Goal: Transaction & Acquisition: Book appointment/travel/reservation

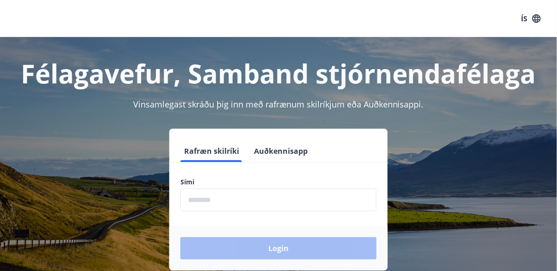
click at [303, 197] on input "phone" at bounding box center [279, 199] width 196 height 23
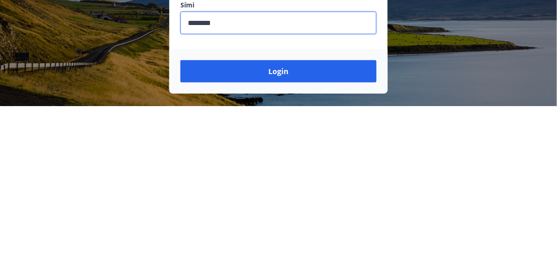
type input "********"
click at [313, 238] on button "Login" at bounding box center [279, 236] width 196 height 22
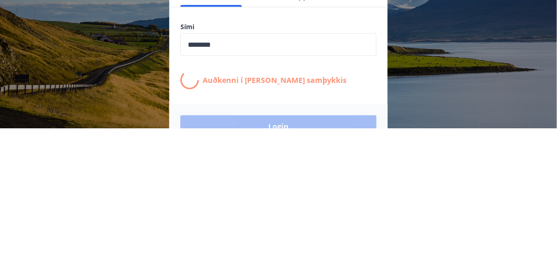
scroll to position [12, 0]
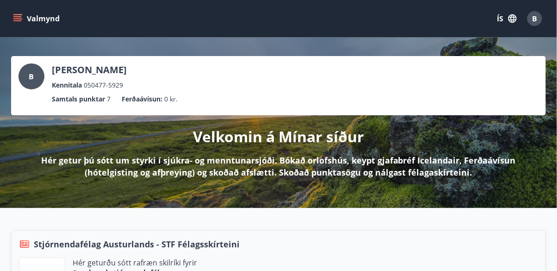
click at [13, 18] on icon "menu" at bounding box center [17, 18] width 9 height 9
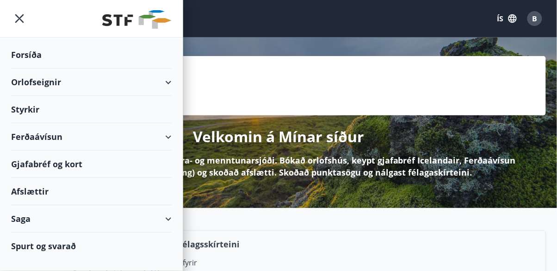
click at [163, 76] on div "Orlofseignir" at bounding box center [91, 82] width 161 height 27
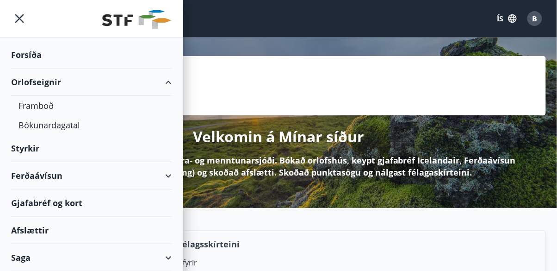
click at [79, 127] on div "Bókunardagatal" at bounding box center [92, 124] width 146 height 19
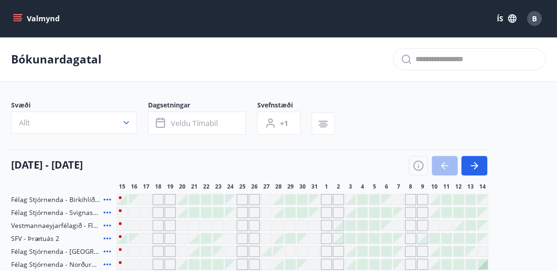
click at [474, 116] on div "Svæði Allt Dagsetningar Veldu tímabil Svefnstæði +1" at bounding box center [278, 119] width 535 height 38
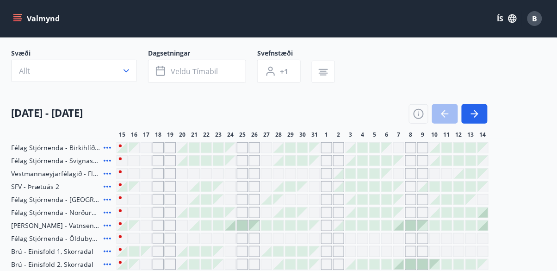
click at [474, 112] on icon "button" at bounding box center [474, 113] width 11 height 11
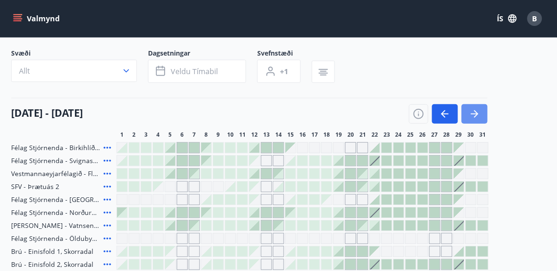
click at [476, 111] on icon "button" at bounding box center [476, 113] width 4 height 7
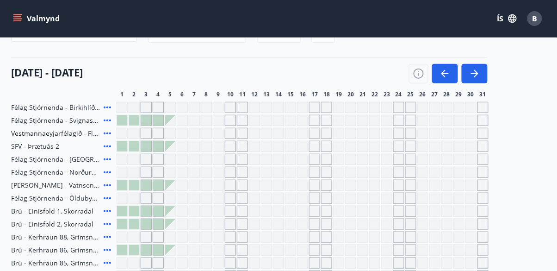
scroll to position [92, 0]
click at [444, 75] on icon "button" at bounding box center [445, 74] width 11 height 11
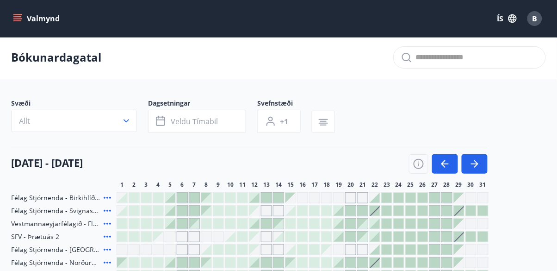
scroll to position [0, 0]
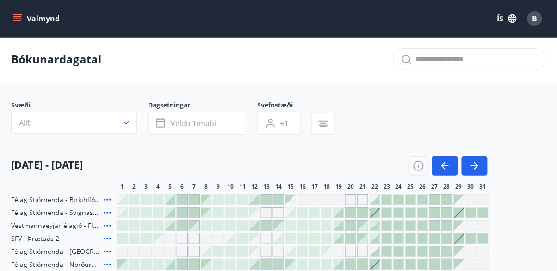
click at [22, 19] on icon "menu" at bounding box center [17, 18] width 9 height 9
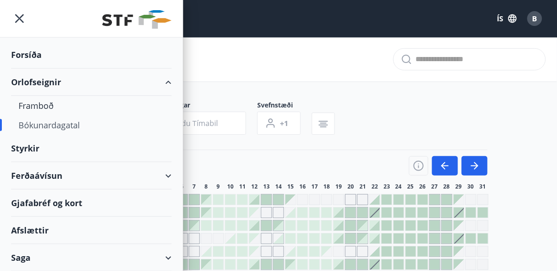
click at [69, 106] on div "Framboð" at bounding box center [92, 105] width 146 height 19
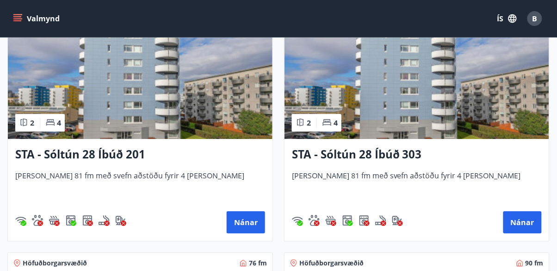
scroll to position [1456, 0]
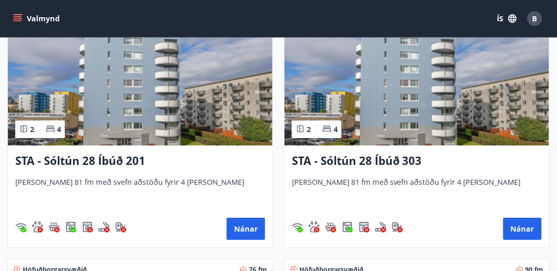
click at [429, 100] on img at bounding box center [417, 87] width 265 height 117
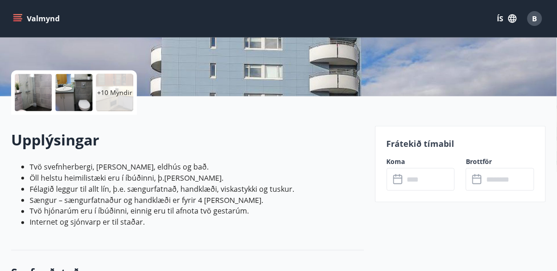
scroll to position [181, 0]
click at [433, 176] on input "text" at bounding box center [430, 179] width 51 height 23
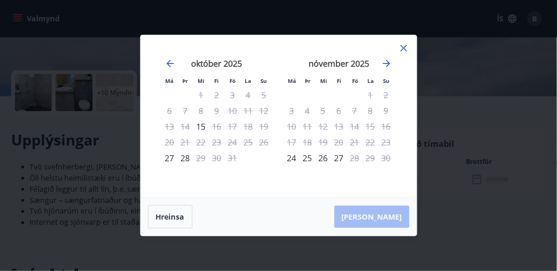
click at [385, 63] on icon "Move forward to switch to the next month." at bounding box center [386, 63] width 7 height 7
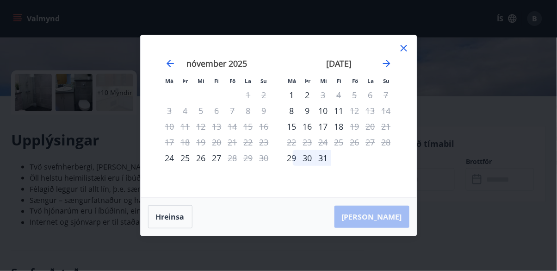
click at [387, 66] on icon "Move forward to switch to the next month." at bounding box center [386, 63] width 7 height 7
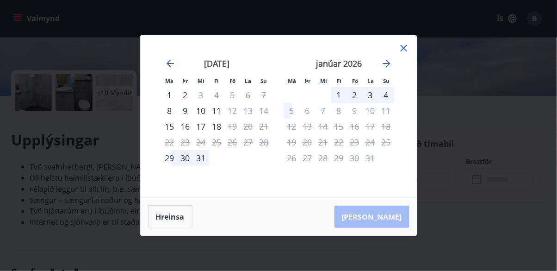
click at [388, 95] on div "4" at bounding box center [387, 95] width 16 height 16
click at [383, 93] on div "4" at bounding box center [387, 95] width 16 height 16
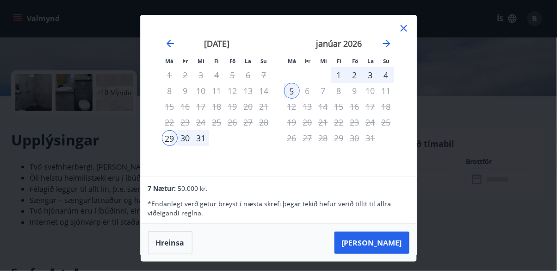
click at [175, 241] on button "Hreinsa" at bounding box center [170, 242] width 44 height 23
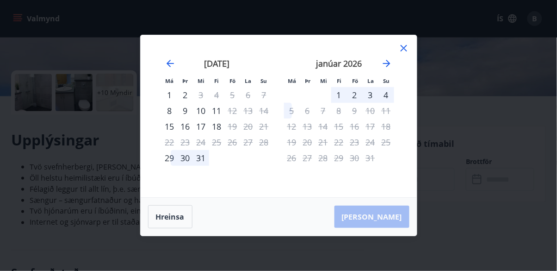
click at [404, 48] on icon at bounding box center [403, 48] width 1 height 1
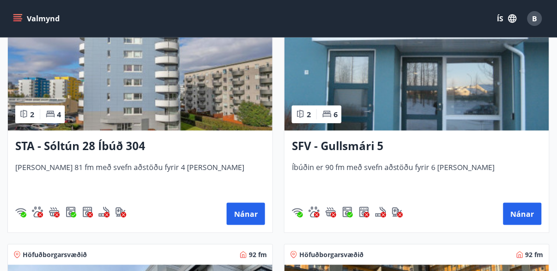
scroll to position [1718, 0]
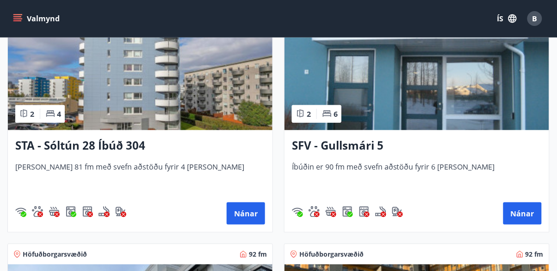
click at [245, 215] on button "Nánar" at bounding box center [246, 213] width 38 height 22
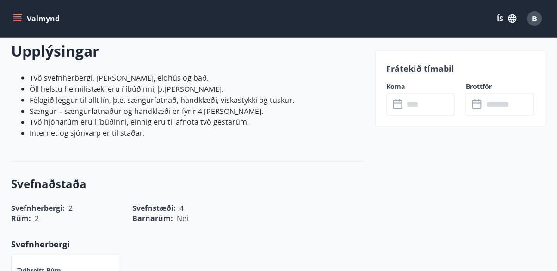
scroll to position [277, 0]
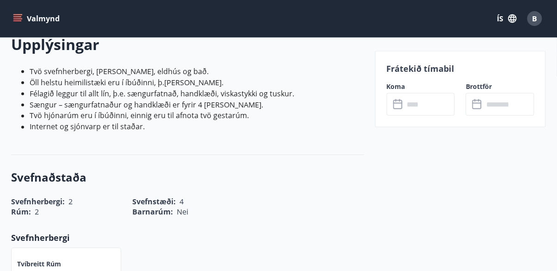
click at [435, 107] on input "text" at bounding box center [430, 104] width 51 height 23
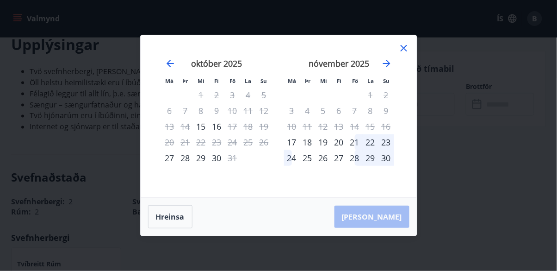
click at [385, 63] on icon "Move forward to switch to the next month." at bounding box center [386, 63] width 7 height 7
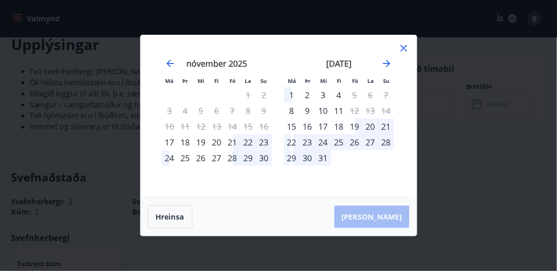
click at [382, 66] on icon "Move forward to switch to the next month." at bounding box center [386, 63] width 11 height 11
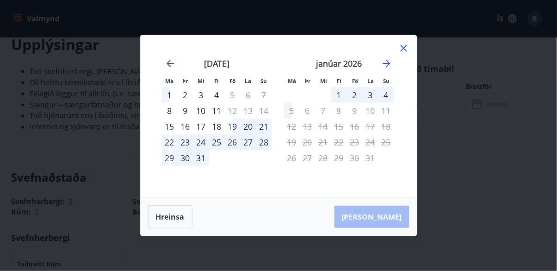
click at [404, 48] on icon at bounding box center [403, 48] width 1 height 1
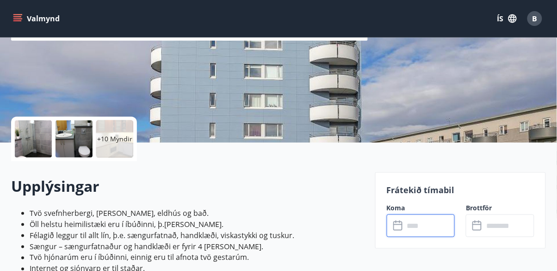
scroll to position [0, 0]
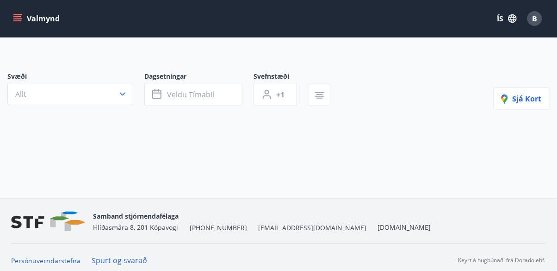
scroll to position [50, 0]
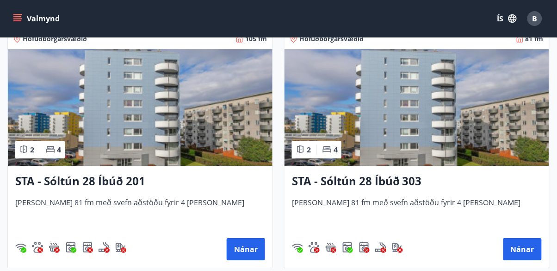
click at [419, 113] on img at bounding box center [417, 107] width 265 height 117
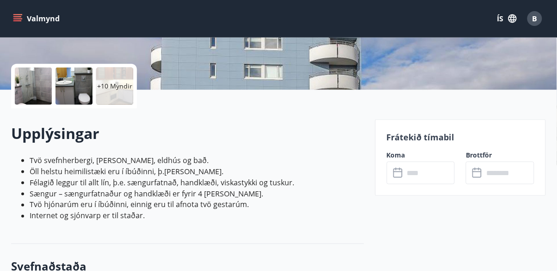
scroll to position [204, 0]
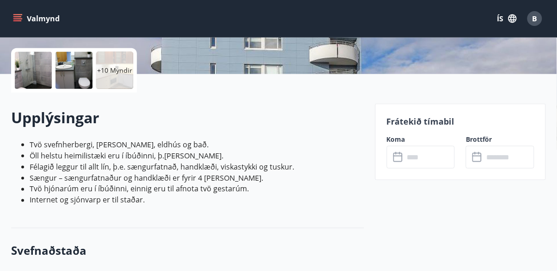
click at [429, 154] on input "text" at bounding box center [430, 157] width 51 height 23
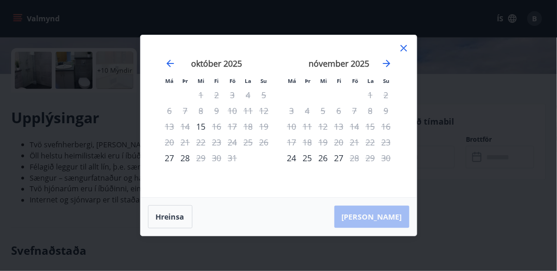
click at [387, 69] on icon "Move forward to switch to the next month." at bounding box center [386, 63] width 11 height 11
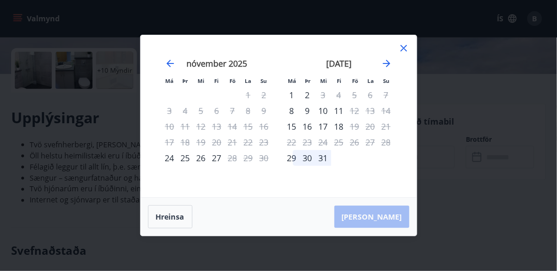
click at [290, 134] on div "15" at bounding box center [292, 127] width 16 height 16
click at [323, 134] on div "17" at bounding box center [324, 127] width 16 height 16
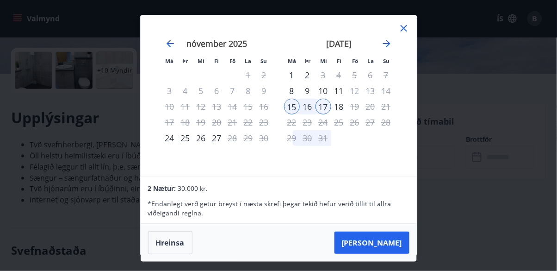
click at [387, 254] on button "Taka Frá" at bounding box center [372, 242] width 75 height 22
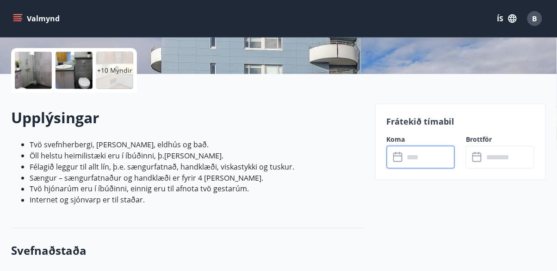
type input "******"
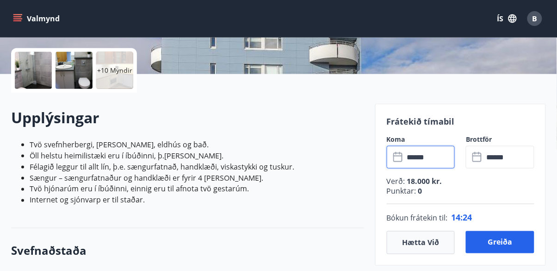
click at [507, 241] on button "Greiða" at bounding box center [500, 242] width 69 height 22
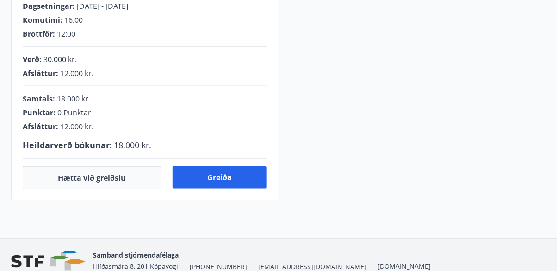
scroll to position [204, 0]
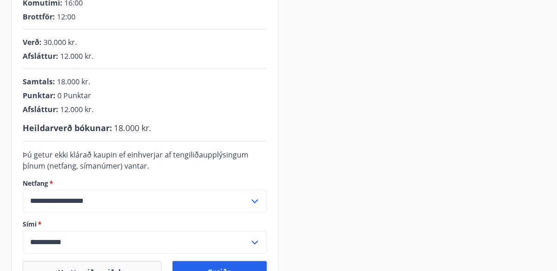
click at [239, 270] on button "Greiða" at bounding box center [220, 272] width 94 height 22
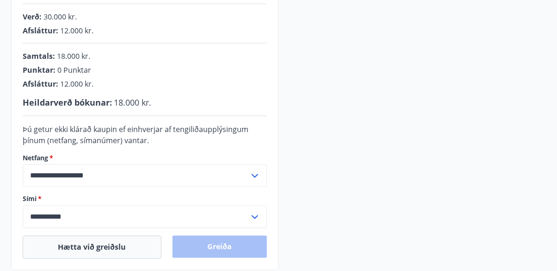
scroll to position [248, 0]
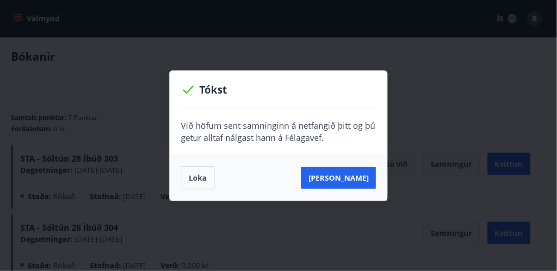
click at [200, 181] on button "Loka" at bounding box center [198, 177] width 34 height 23
